Goal: Check status: Check status

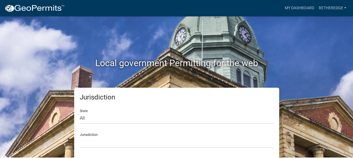
scroll to position [1, 0]
click at [188, 115] on select "All [US_STATE] [US_STATE] [US_STATE] [US_STATE] [US_STATE] [US_STATE] [US_STATE…" at bounding box center [177, 119] width 194 height 12
select select "[US_STATE]"
click at [80, 113] on select "All [US_STATE] [US_STATE] [US_STATE] [US_STATE] [US_STATE] [US_STATE] [US_STATE…" at bounding box center [177, 119] width 194 height 12
click at [92, 143] on select "[GEOGRAPHIC_DATA], [US_STATE][PERSON_NAME][GEOGRAPHIC_DATA], [US_STATE][PERSON_…" at bounding box center [177, 143] width 194 height 12
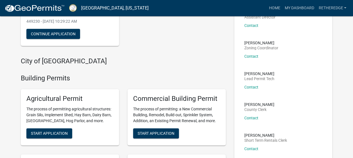
scroll to position [1, 0]
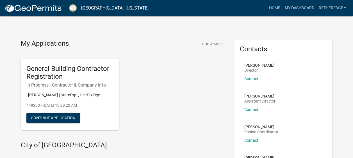
click at [294, 9] on link "My Dashboard" at bounding box center [299, 8] width 34 height 11
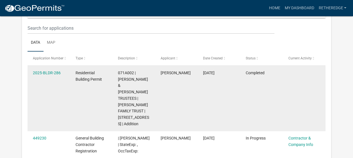
scroll to position [64, 0]
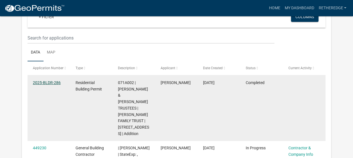
click at [49, 83] on link "2025-BLDR-286" at bounding box center [47, 83] width 28 height 4
